Goal: Task Accomplishment & Management: Manage account settings

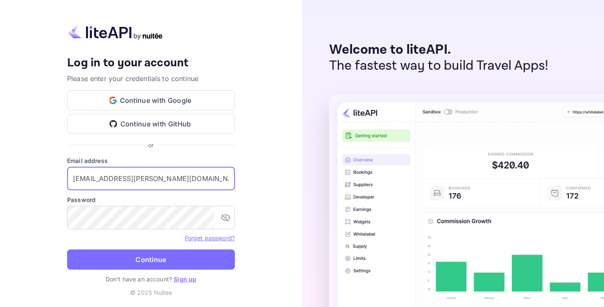
click at [144, 187] on input "[EMAIL_ADDRESS][PERSON_NAME][DOMAIN_NAME]" at bounding box center [151, 178] width 168 height 23
type input "[EMAIL_ADDRESS][DOMAIN_NAME]"
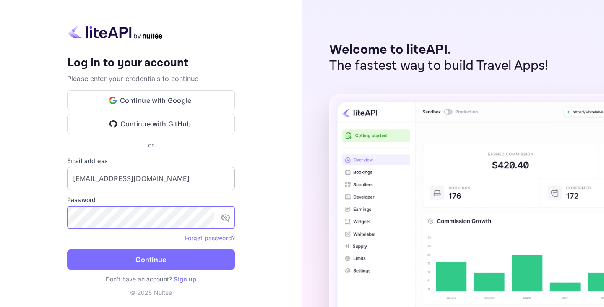
click at [67, 249] on button "Continue" at bounding box center [151, 259] width 168 height 20
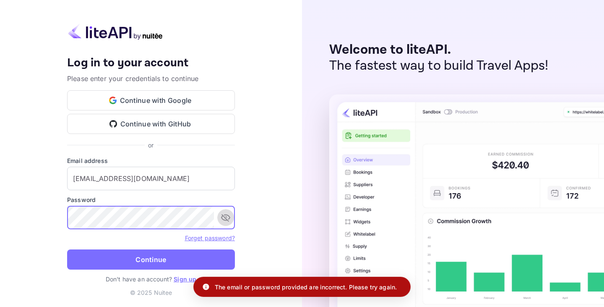
click at [223, 224] on button "toggle password visibility" at bounding box center [225, 217] width 17 height 17
click at [67, 249] on button "Continue" at bounding box center [151, 259] width 168 height 20
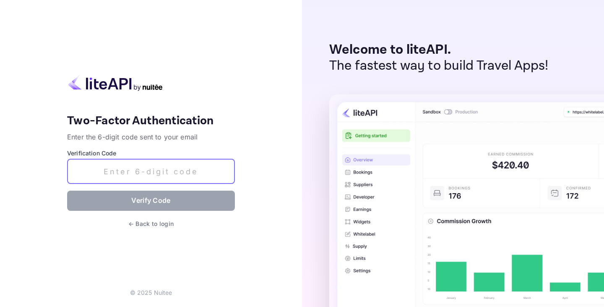
click at [195, 170] on input "text" at bounding box center [151, 171] width 168 height 25
paste input "192619"
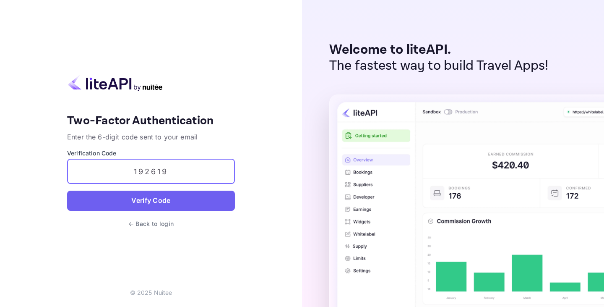
type input "192619"
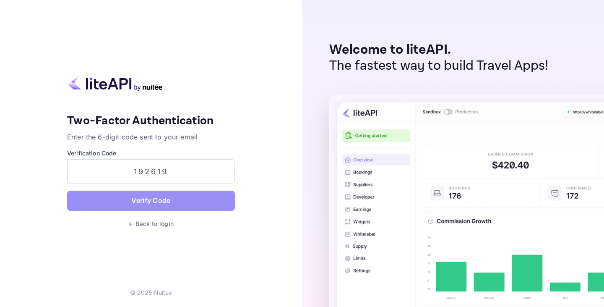
click at [173, 203] on button "Verify Code" at bounding box center [151, 200] width 168 height 20
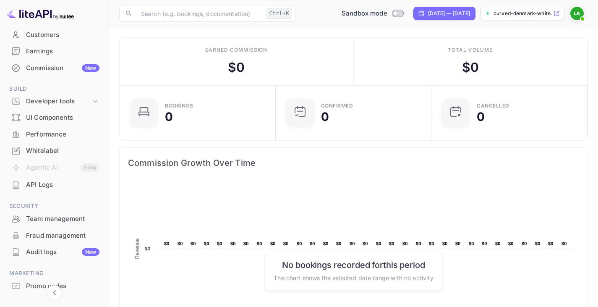
scroll to position [114, 0]
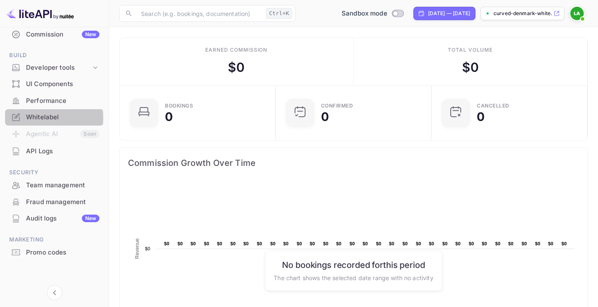
click at [37, 118] on div "Whitelabel" at bounding box center [62, 117] width 73 height 10
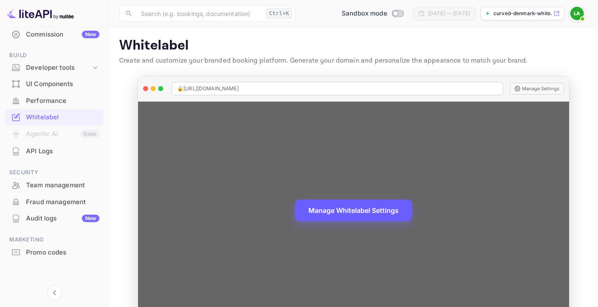
click at [364, 214] on button "Manage Whitelabel Settings" at bounding box center [353, 210] width 117 height 22
